Goal: Task Accomplishment & Management: Complete application form

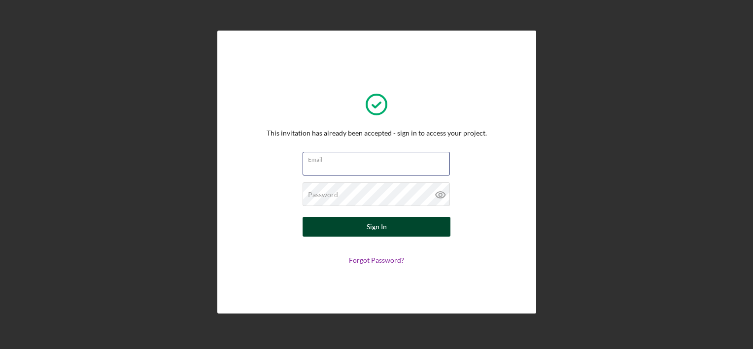
type input "[EMAIL_ADDRESS][DOMAIN_NAME]"
click at [357, 227] on button "Sign In" at bounding box center [377, 227] width 148 height 20
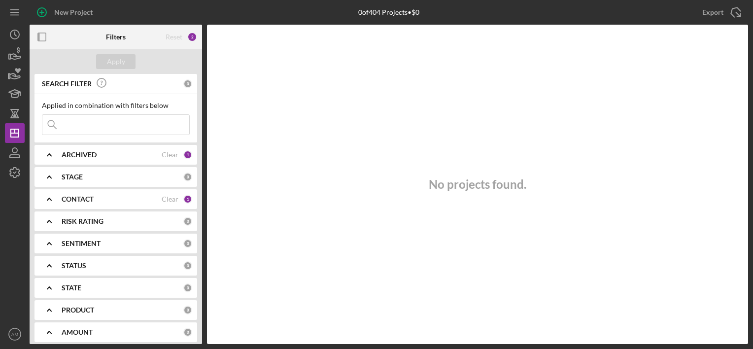
click at [113, 175] on div "STAGE" at bounding box center [123, 177] width 122 height 8
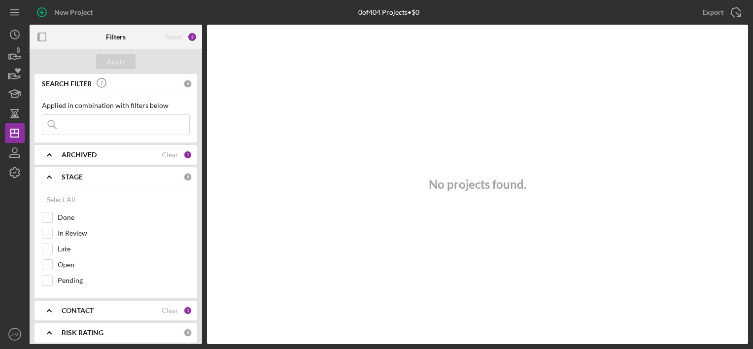
click at [72, 176] on b "STAGE" at bounding box center [72, 177] width 21 height 8
